Goal: Task Accomplishment & Management: Manage account settings

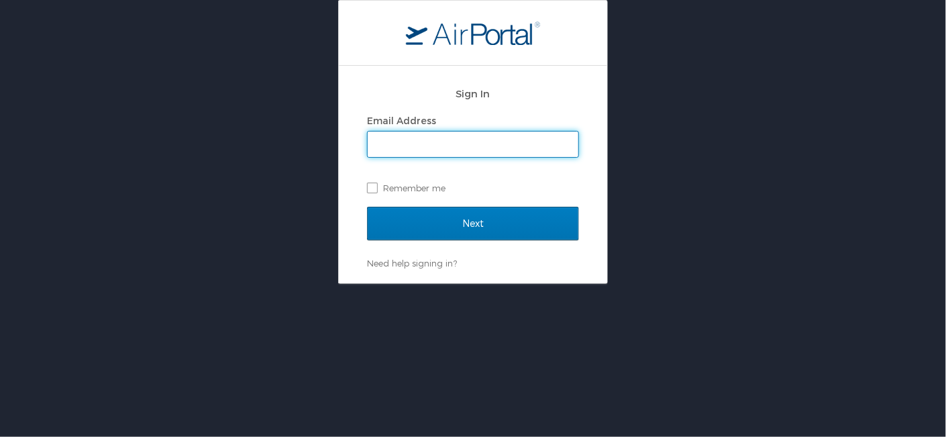
type input "[EMAIL_ADDRESS][US_STATE][DOMAIN_NAME]"
click at [365, 187] on div "Sign In Email Address [EMAIL_ADDRESS][US_STATE][DOMAIN_NAME] Remember me Next N…" at bounding box center [473, 174] width 268 height 217
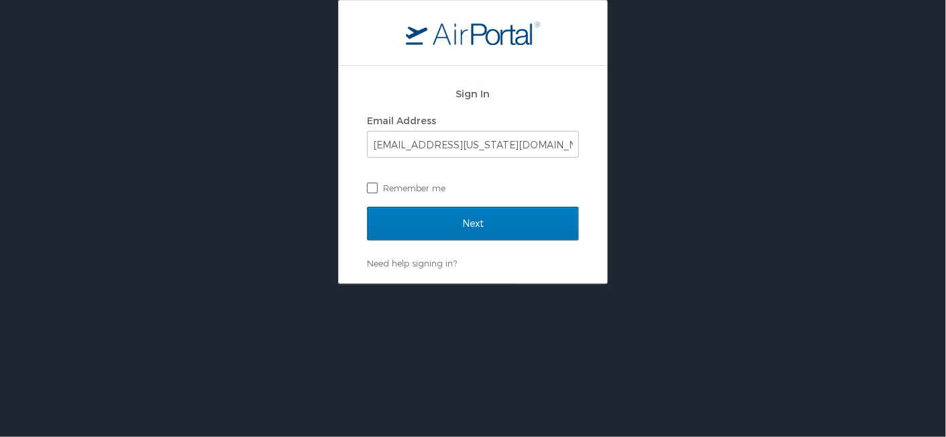
click at [373, 188] on label "Remember me" at bounding box center [473, 188] width 212 height 20
click at [373, 188] on input "Remember me" at bounding box center [371, 187] width 9 height 9
checkbox input "true"
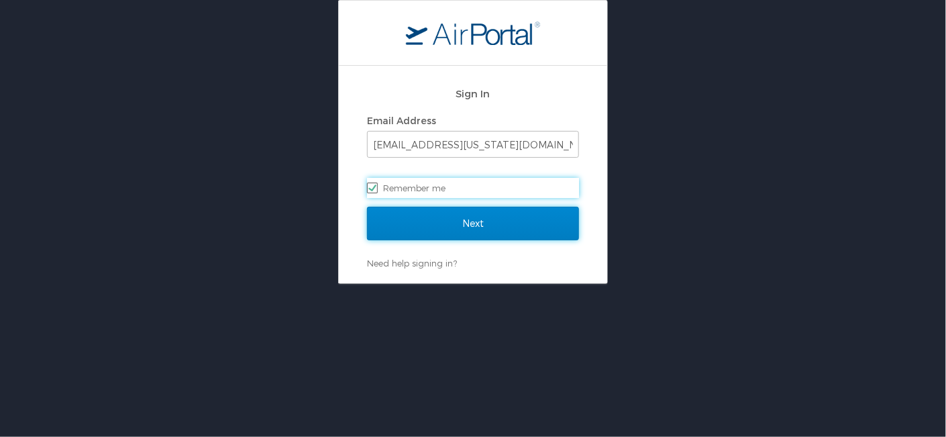
click at [428, 225] on input "Next" at bounding box center [473, 224] width 212 height 34
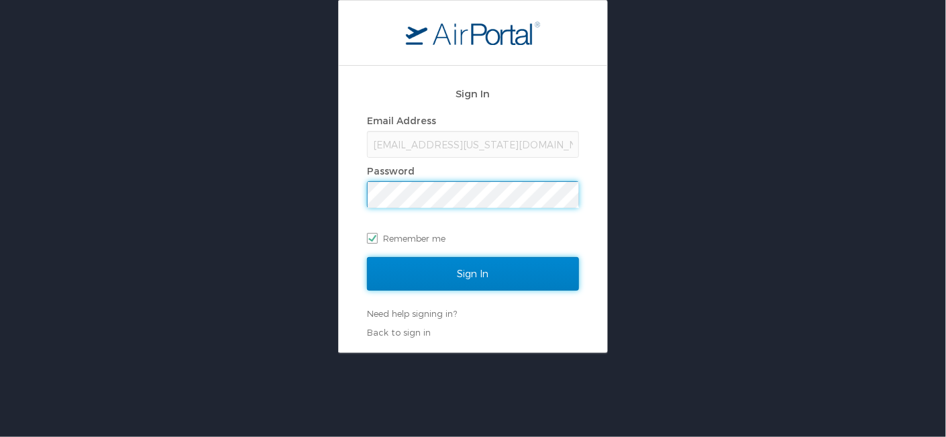
click at [509, 269] on input "Sign In" at bounding box center [473, 274] width 212 height 34
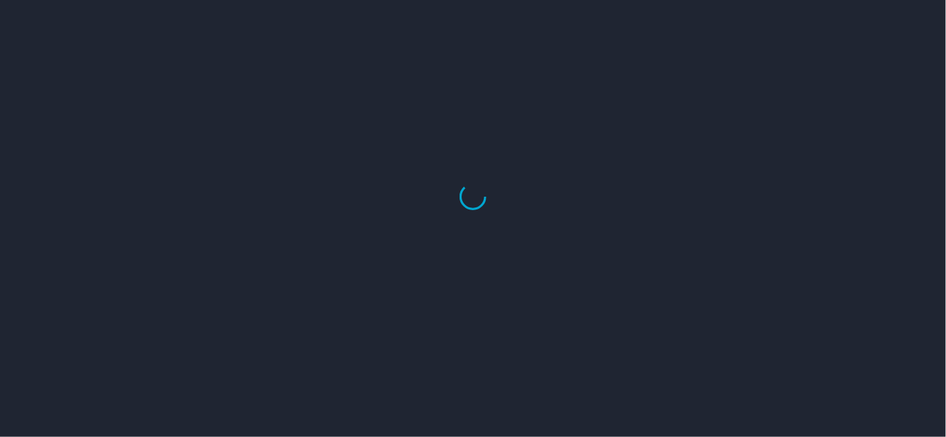
select select "US"
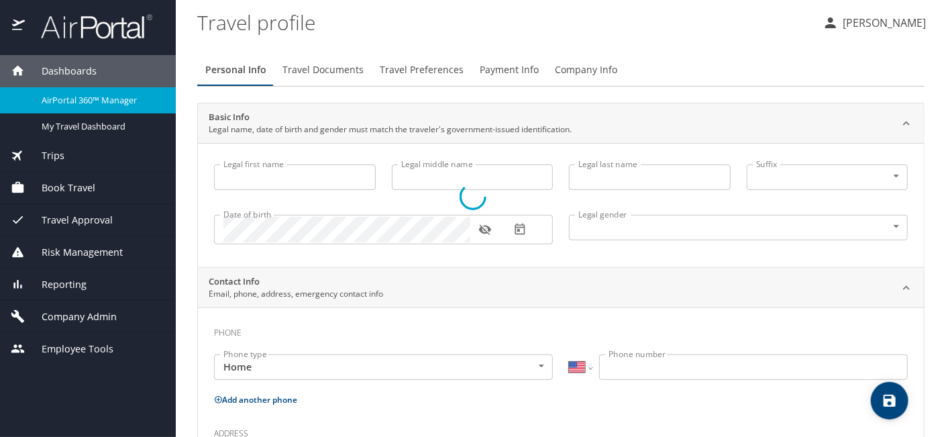
type input "Erin"
type input "Behrendt"
type input "Female"
select select "US"
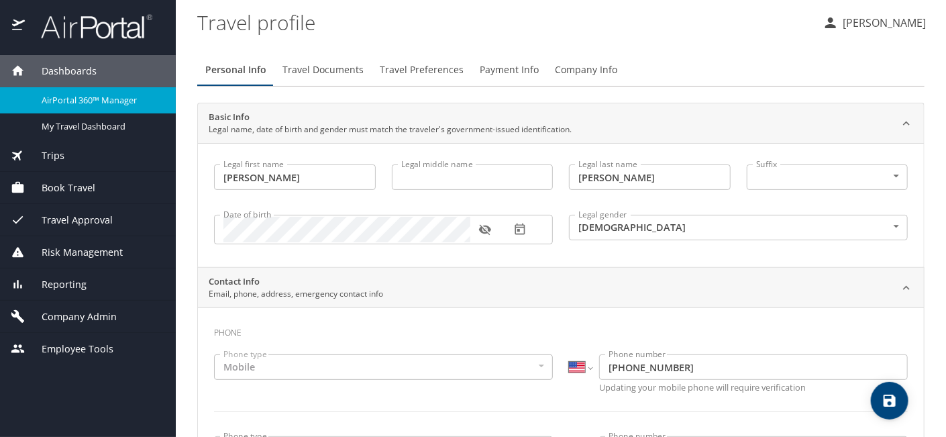
click at [69, 191] on span "Book Travel" at bounding box center [60, 188] width 70 height 15
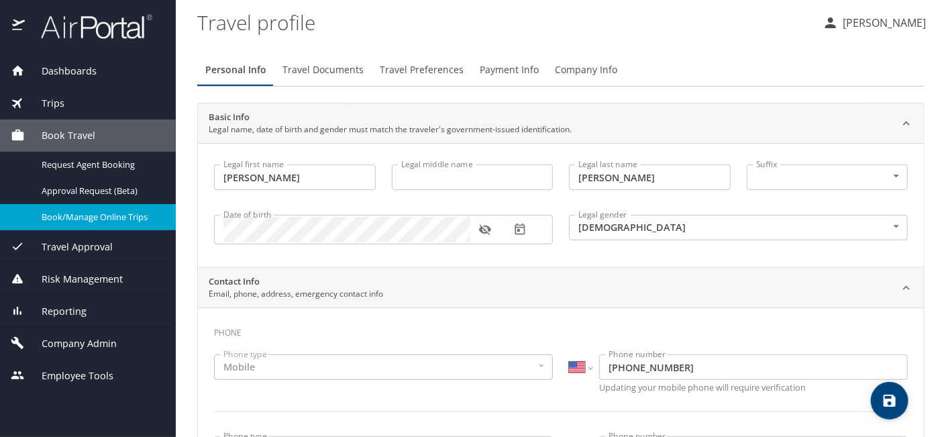
click at [96, 219] on span "Book/Manage Online Trips" at bounding box center [101, 217] width 118 height 13
